Goal: Task Accomplishment & Management: Use online tool/utility

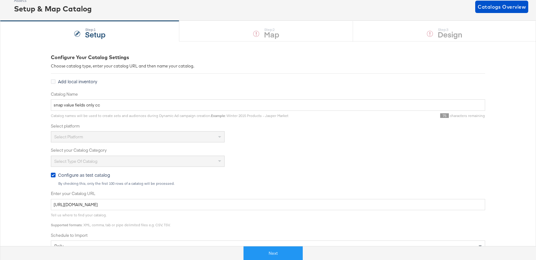
scroll to position [32, 0]
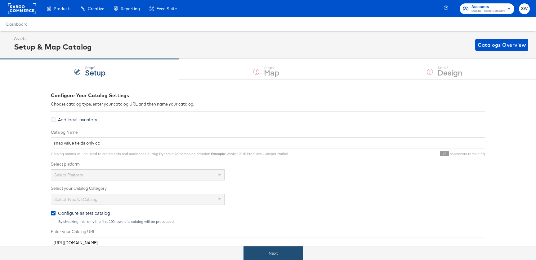
click at [288, 257] on button "Next" at bounding box center [272, 254] width 59 height 14
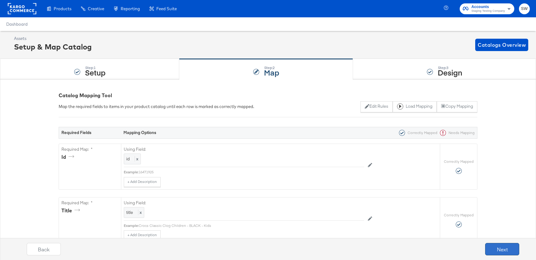
click at [507, 247] on button "Next" at bounding box center [502, 249] width 34 height 12
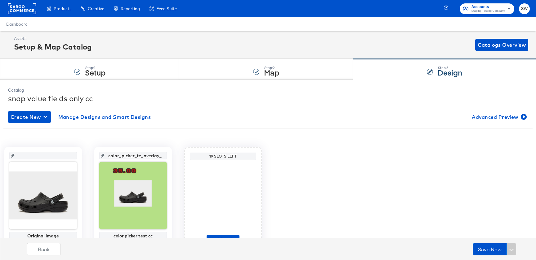
scroll to position [35, 0]
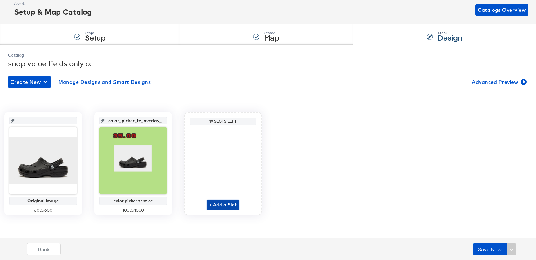
click at [220, 203] on span "+ Add a Slot" at bounding box center [223, 205] width 28 height 8
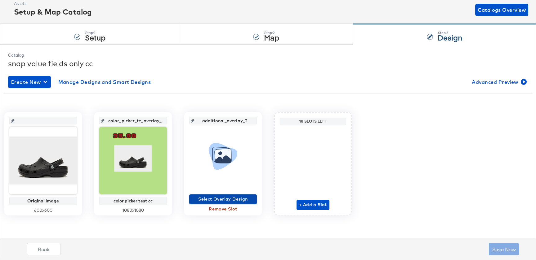
click at [221, 201] on span "Select Overlay Design" at bounding box center [223, 200] width 63 height 8
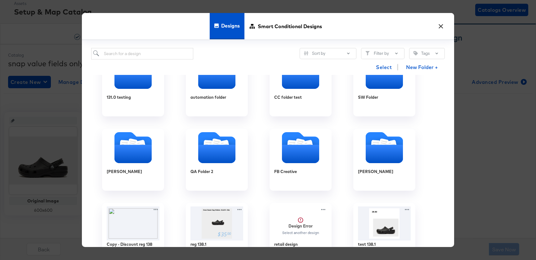
scroll to position [0, 0]
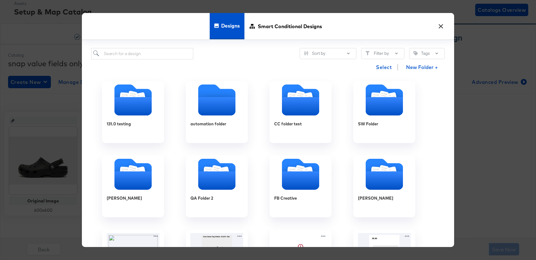
click at [439, 27] on button "×" at bounding box center [440, 24] width 11 height 11
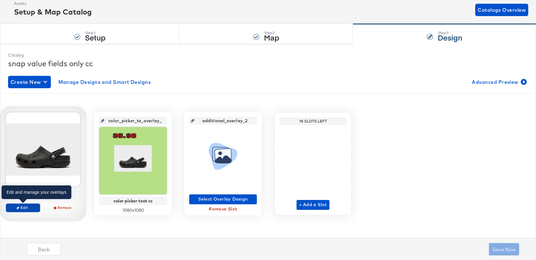
click at [26, 209] on span "Edit" at bounding box center [23, 208] width 29 height 5
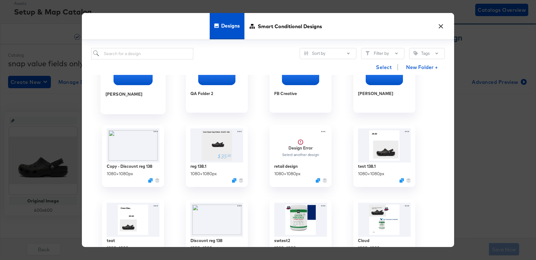
scroll to position [105, 0]
click at [53, 240] on div "× Designs Smart Conditional Designs Sort by Filter by Tags Select New Folder + …" at bounding box center [268, 130] width 536 height 260
click at [441, 24] on button "×" at bounding box center [440, 24] width 11 height 11
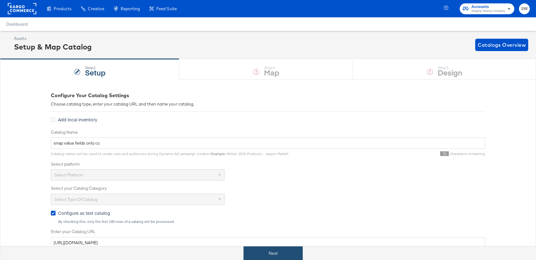
click at [290, 257] on button "Next" at bounding box center [272, 254] width 59 height 14
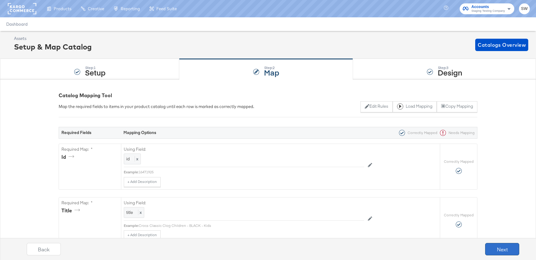
click at [497, 250] on button "Next" at bounding box center [502, 249] width 34 height 12
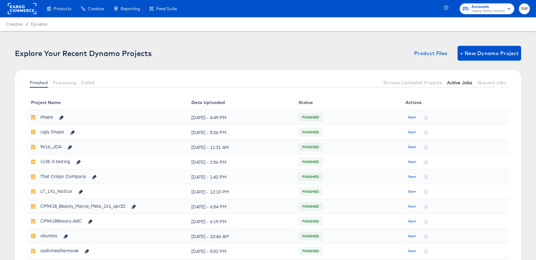
click at [464, 83] on span "Active Jobs" at bounding box center [459, 82] width 25 height 5
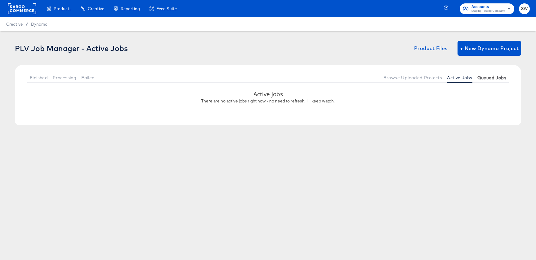
click at [489, 76] on span "Queued Jobs" at bounding box center [491, 77] width 29 height 5
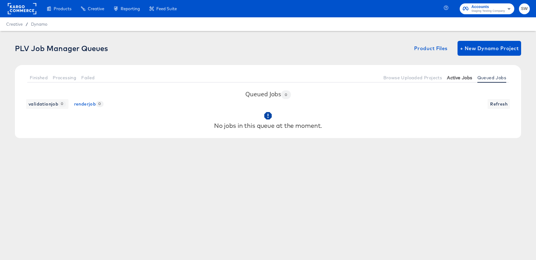
click at [465, 78] on span "Active Jobs" at bounding box center [459, 77] width 25 height 5
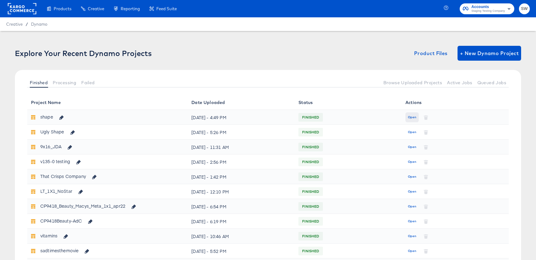
click at [413, 113] on button "Open" at bounding box center [411, 118] width 13 height 10
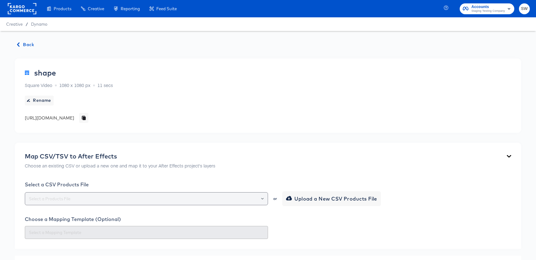
click at [190, 198] on input "text" at bounding box center [147, 199] width 238 height 7
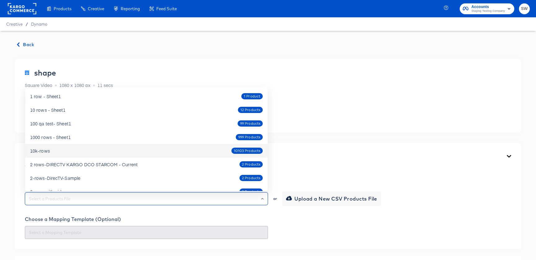
click at [171, 155] on div "10k-rows 10103 Products" at bounding box center [146, 151] width 233 height 10
type input "10k-rows"
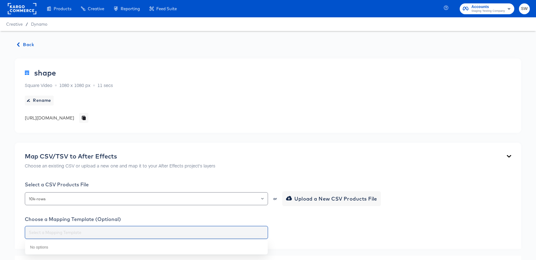
click at [154, 230] on input "text" at bounding box center [147, 232] width 238 height 7
